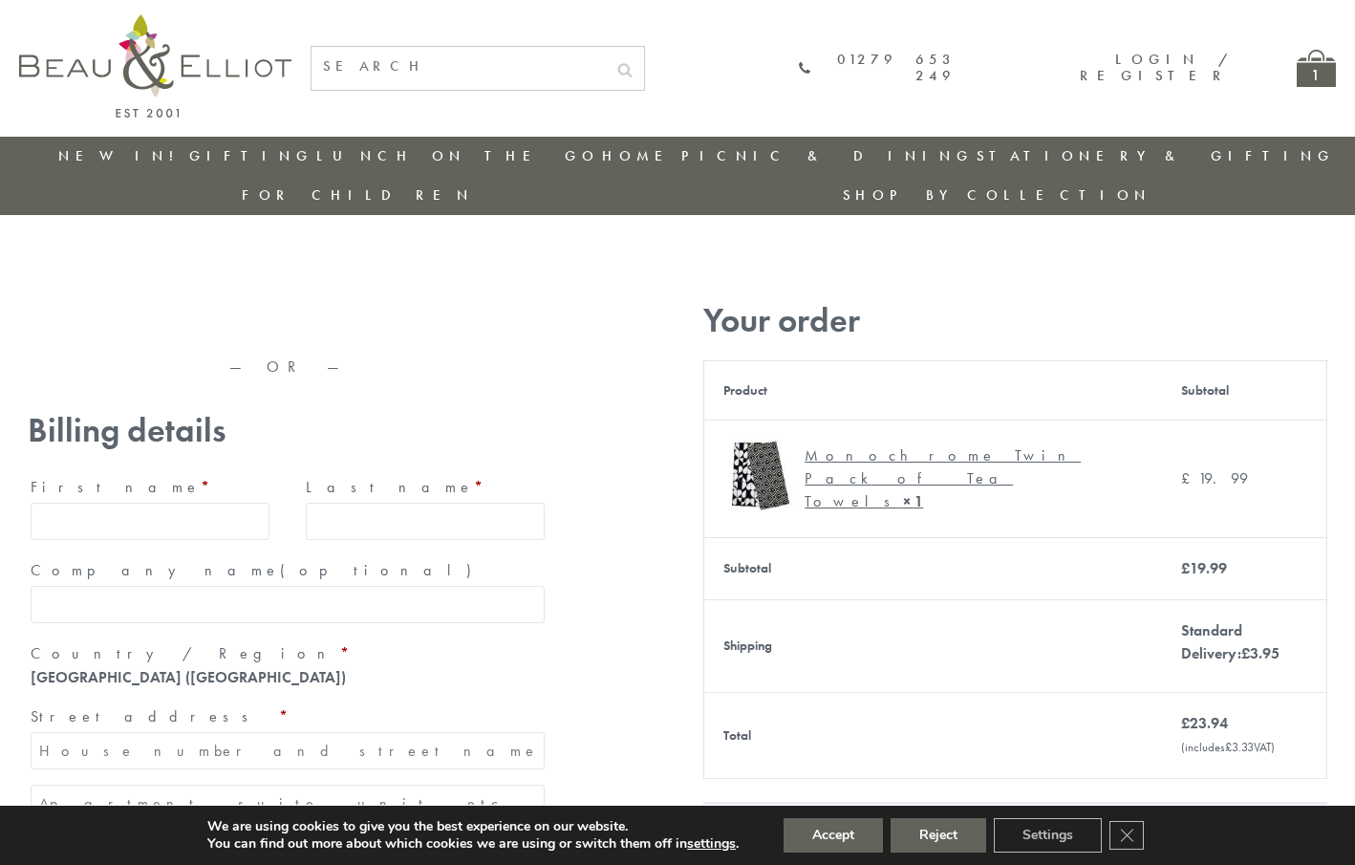
type input "[EMAIL_ADDRESS][DOMAIN_NAME]"
type input "[PERSON_NAME]"
type input "23, [GEOGRAPHIC_DATA], [GEOGRAPHIC_DATA]"
type input "[GEOGRAPHIC_DATA]"
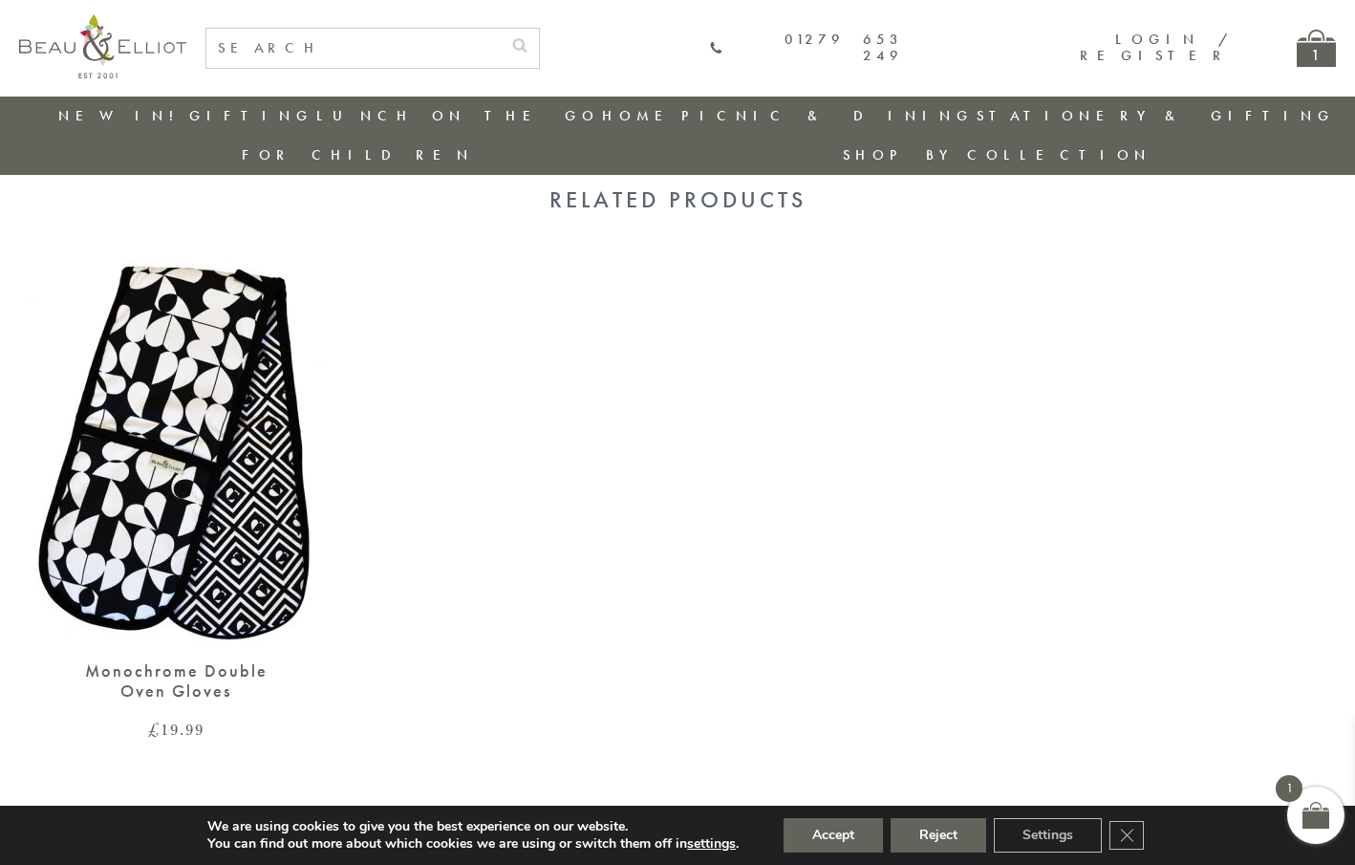
scroll to position [1386, 0]
